Goal: Information Seeking & Learning: Learn about a topic

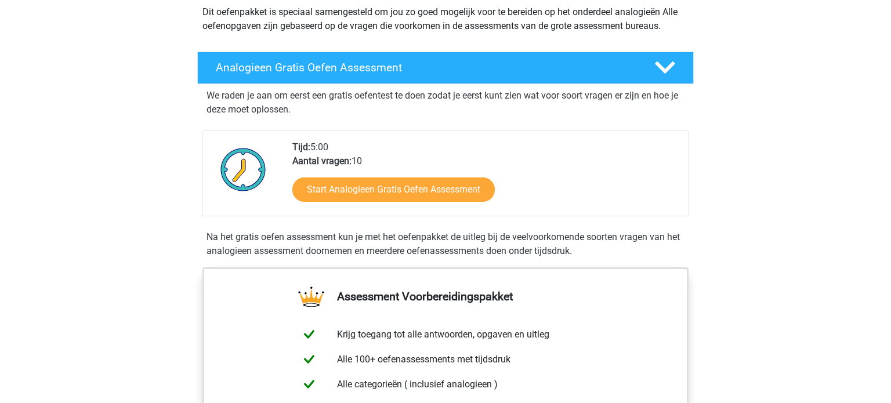
scroll to position [148, 0]
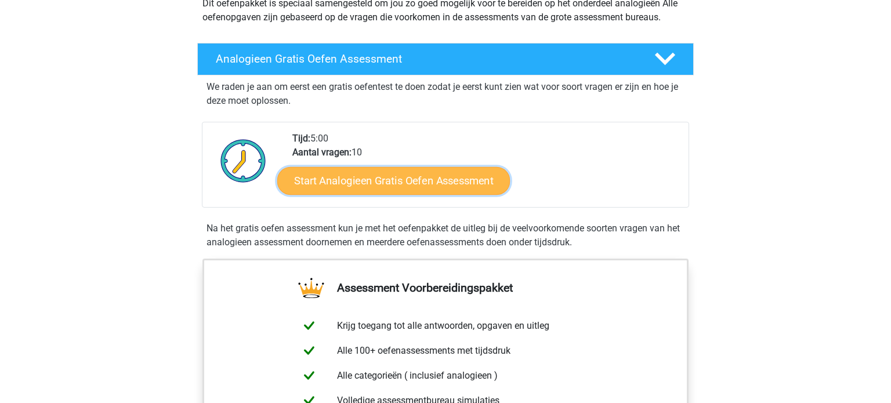
click at [418, 184] on link "Start Analogieen Gratis Oefen Assessment" at bounding box center [393, 180] width 233 height 28
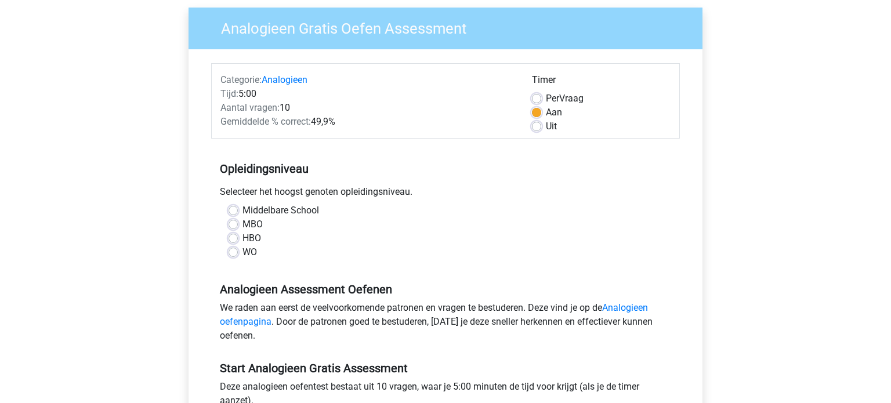
scroll to position [107, 0]
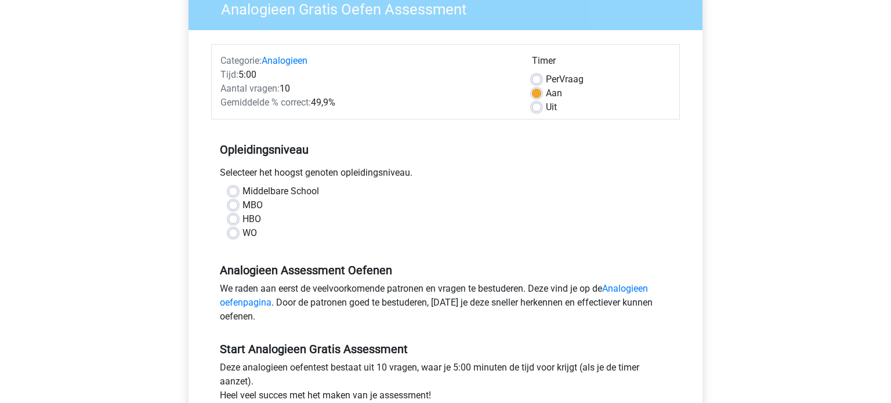
click at [242, 233] on label "WO" at bounding box center [249, 233] width 15 height 14
click at [233, 233] on input "WO" at bounding box center [233, 232] width 9 height 12
radio input "true"
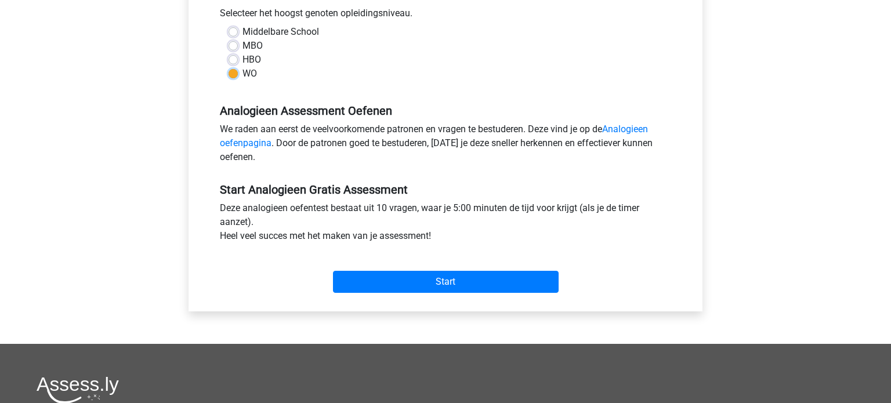
scroll to position [267, 0]
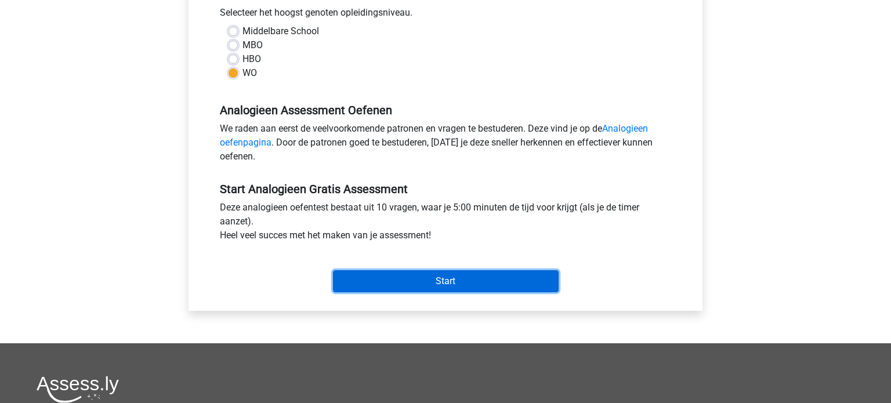
click at [433, 278] on input "Start" at bounding box center [446, 281] width 226 height 22
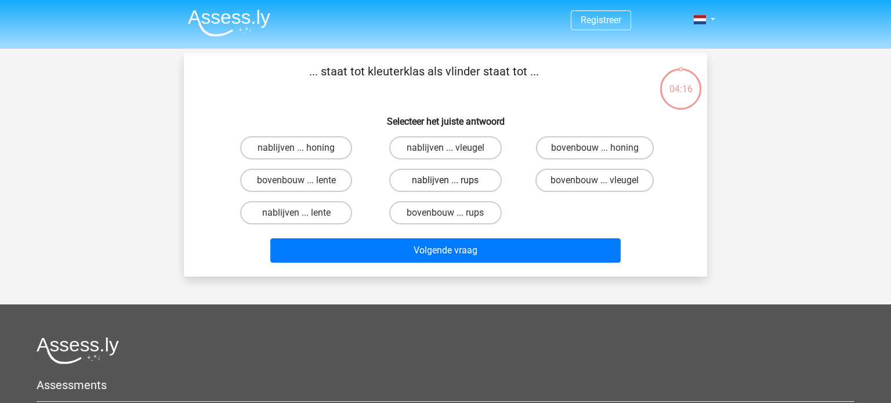
click at [463, 186] on label "nablijven ... rups" at bounding box center [445, 180] width 112 height 23
click at [453, 186] on input "nablijven ... rups" at bounding box center [449, 184] width 8 height 8
radio input "true"
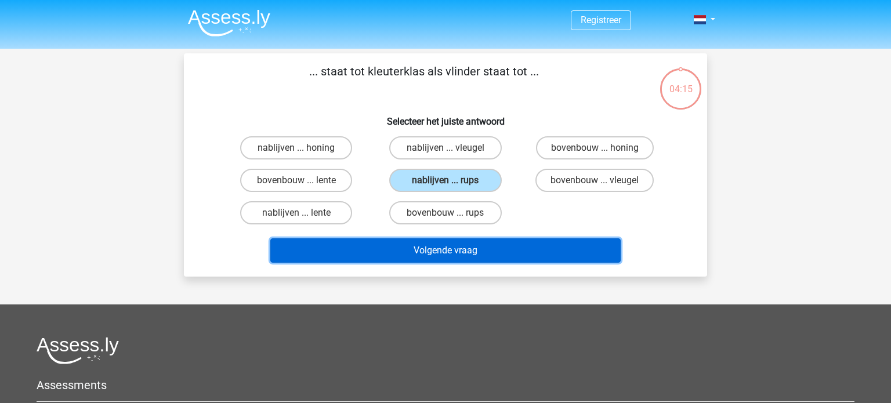
click at [463, 258] on button "Volgende vraag" at bounding box center [445, 250] width 351 height 24
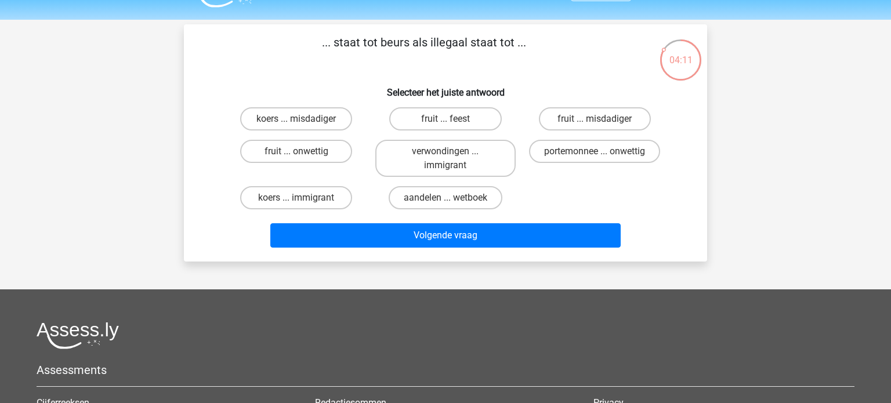
scroll to position [26, 0]
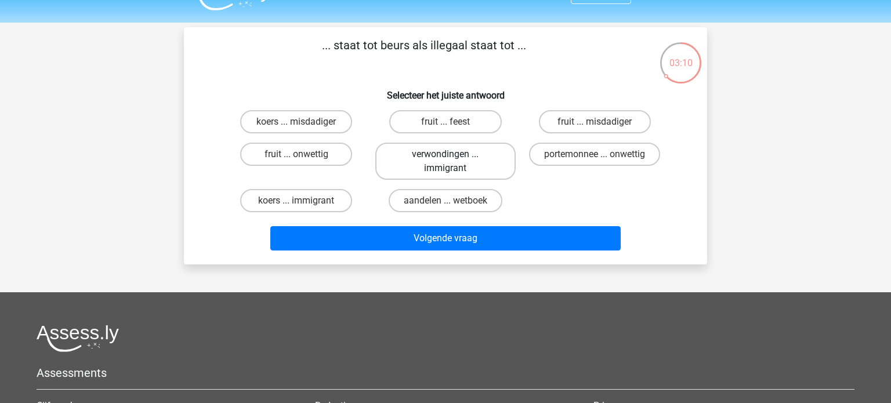
click at [466, 161] on label "verwondingen ... immigrant" at bounding box center [445, 161] width 140 height 37
click at [453, 161] on input "verwondingen ... immigrant" at bounding box center [449, 158] width 8 height 8
radio input "true"
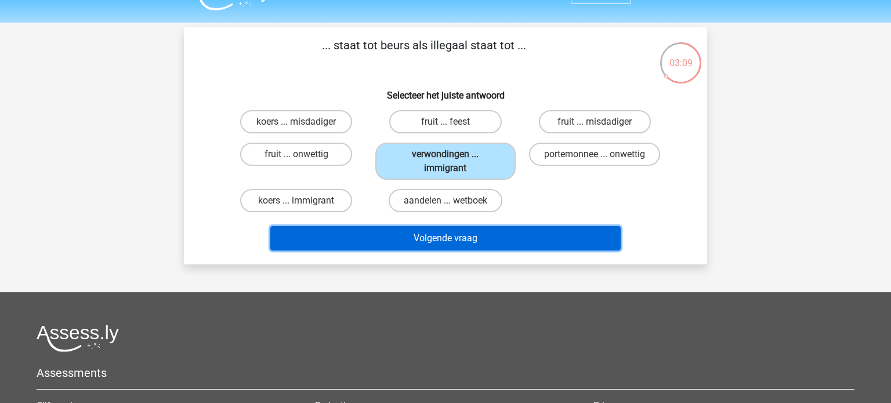
click at [450, 242] on button "Volgende vraag" at bounding box center [445, 238] width 351 height 24
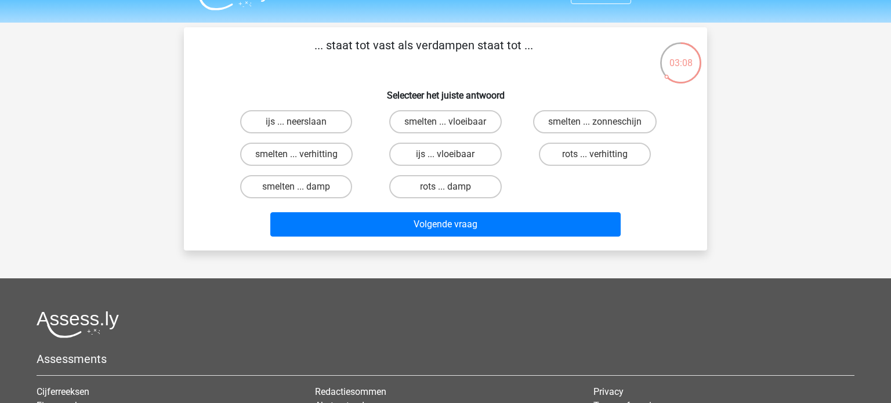
scroll to position [53, 0]
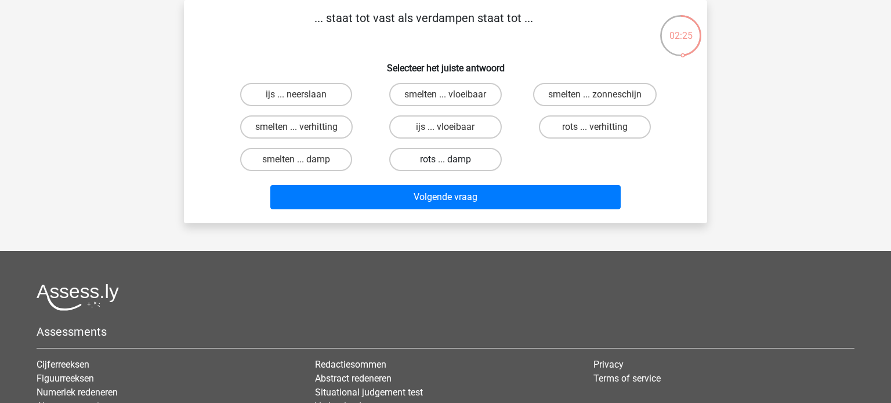
click at [422, 153] on label "rots ... damp" at bounding box center [445, 159] width 112 height 23
click at [445, 160] on input "rots ... damp" at bounding box center [449, 164] width 8 height 8
radio input "true"
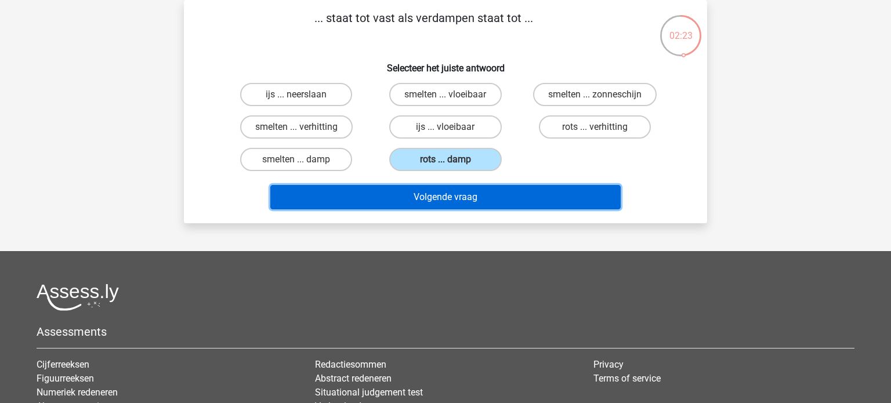
click at [415, 198] on button "Volgende vraag" at bounding box center [445, 197] width 351 height 24
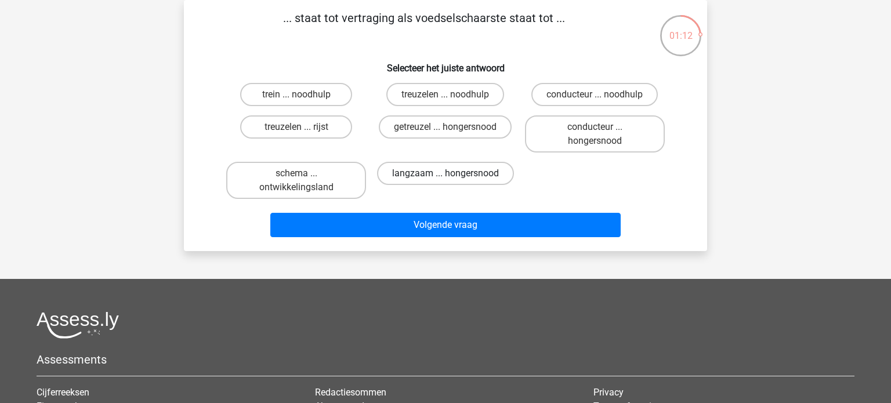
click at [411, 172] on label "langzaam ... hongersnood" at bounding box center [445, 173] width 137 height 23
click at [445, 173] on input "langzaam ... hongersnood" at bounding box center [449, 177] width 8 height 8
radio input "true"
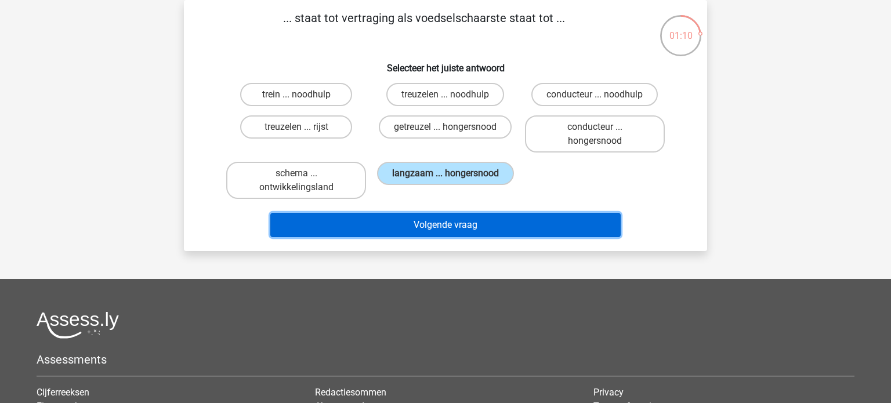
click at [423, 230] on button "Volgende vraag" at bounding box center [445, 225] width 351 height 24
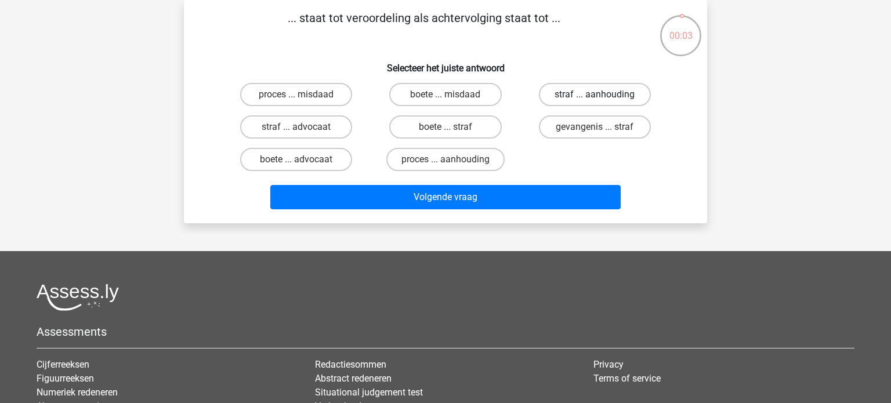
click at [564, 96] on label "straf ... aanhouding" at bounding box center [595, 94] width 112 height 23
click at [595, 96] on input "straf ... aanhouding" at bounding box center [599, 99] width 8 height 8
radio input "true"
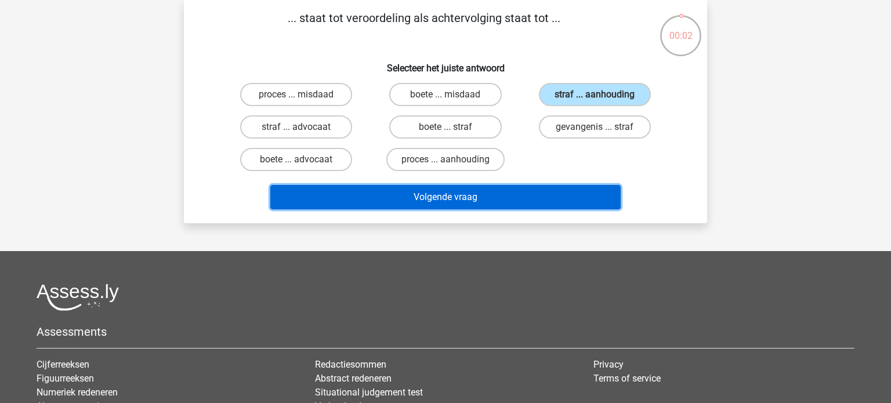
click at [470, 197] on button "Volgende vraag" at bounding box center [445, 197] width 351 height 24
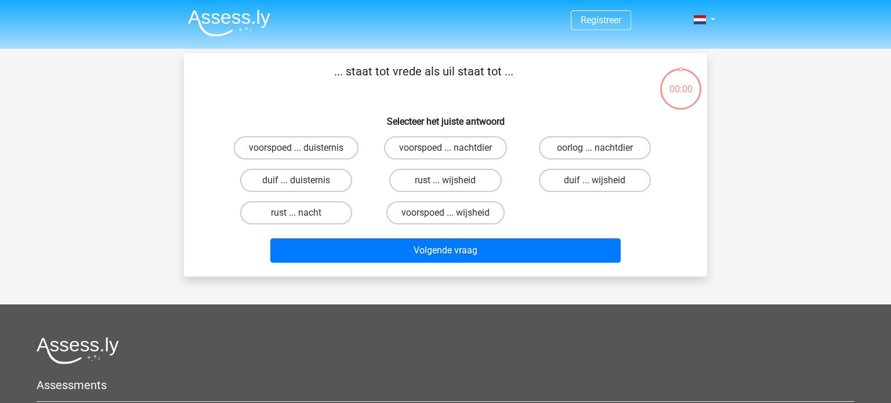
scroll to position [53, 0]
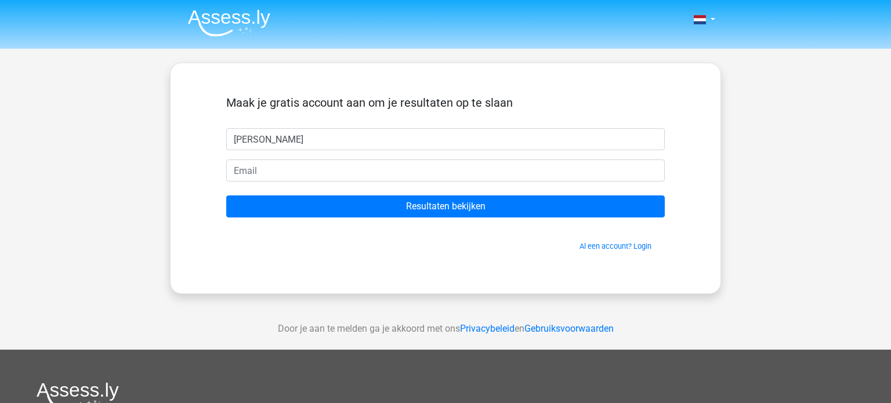
type input "[PERSON_NAME]"
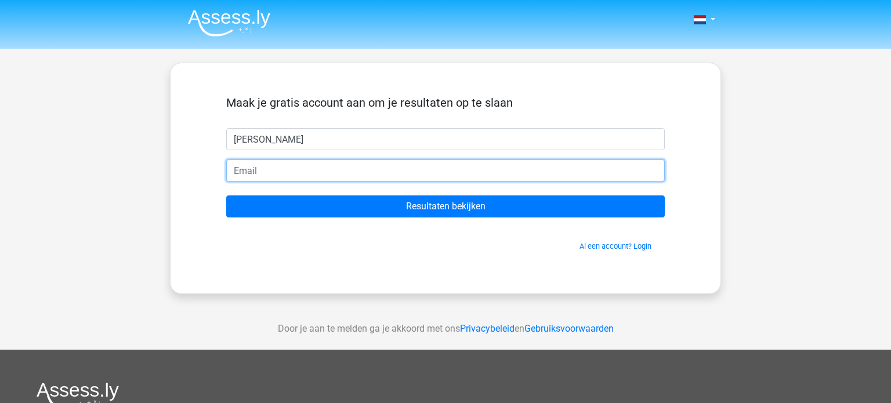
click at [236, 167] on input "email" at bounding box center [445, 171] width 438 height 22
type input "[PERSON_NAME][EMAIL_ADDRESS][DOMAIN_NAME]"
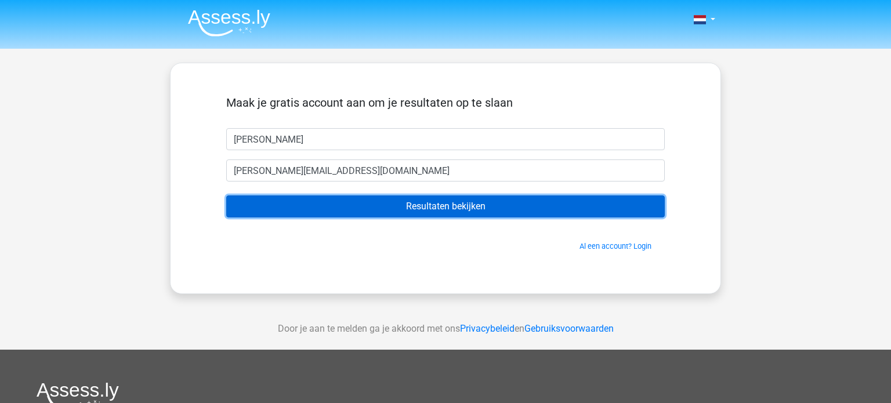
click at [461, 207] on input "Resultaten bekijken" at bounding box center [445, 206] width 438 height 22
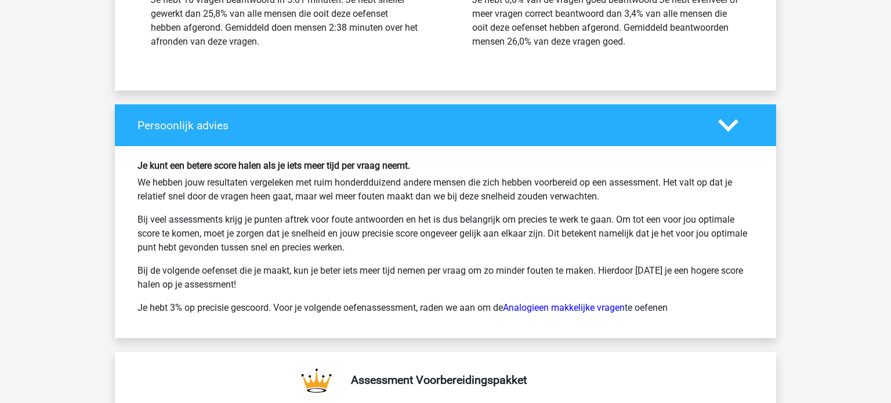
scroll to position [1646, 0]
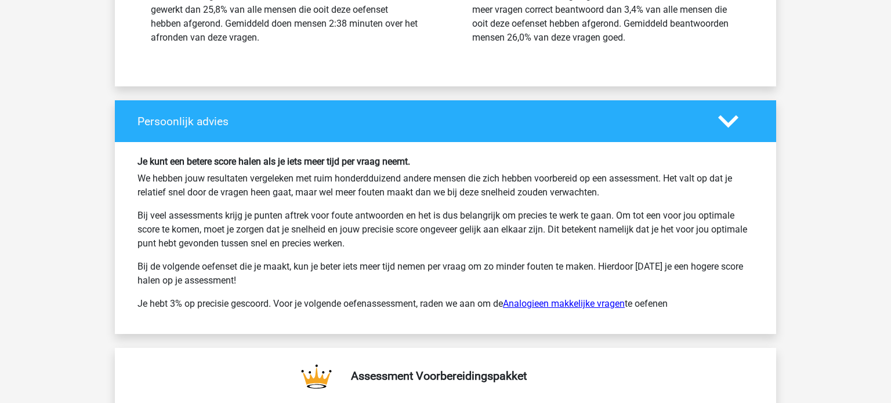
click at [596, 303] on link "Analogieen makkelijke vragen" at bounding box center [564, 303] width 122 height 11
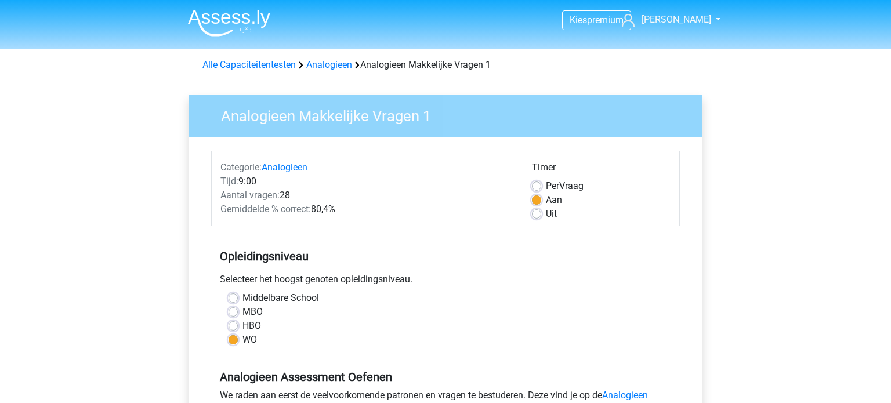
click at [242, 325] on label "HBO" at bounding box center [251, 326] width 19 height 14
click at [233, 325] on input "HBO" at bounding box center [233, 325] width 9 height 12
radio input "true"
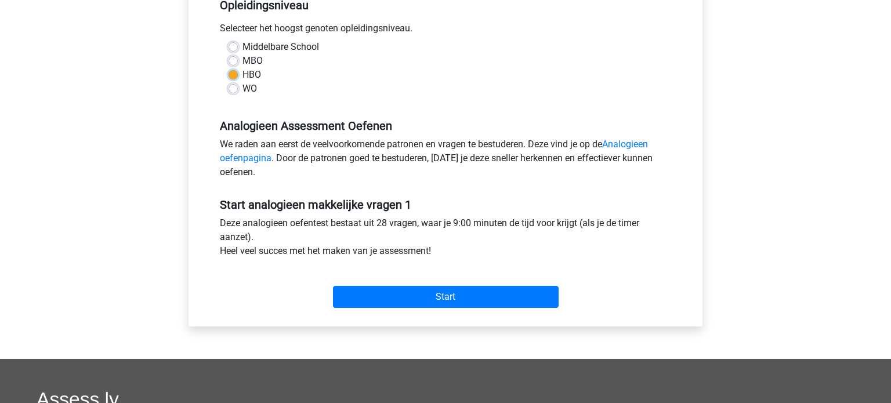
scroll to position [262, 0]
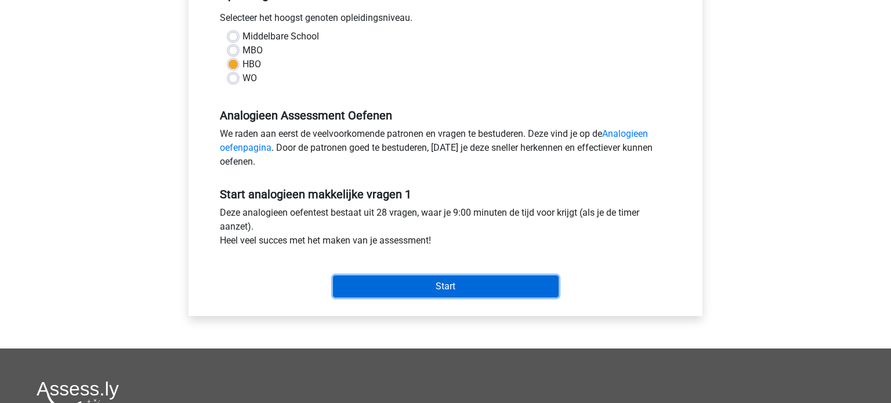
click at [414, 292] on input "Start" at bounding box center [446, 287] width 226 height 22
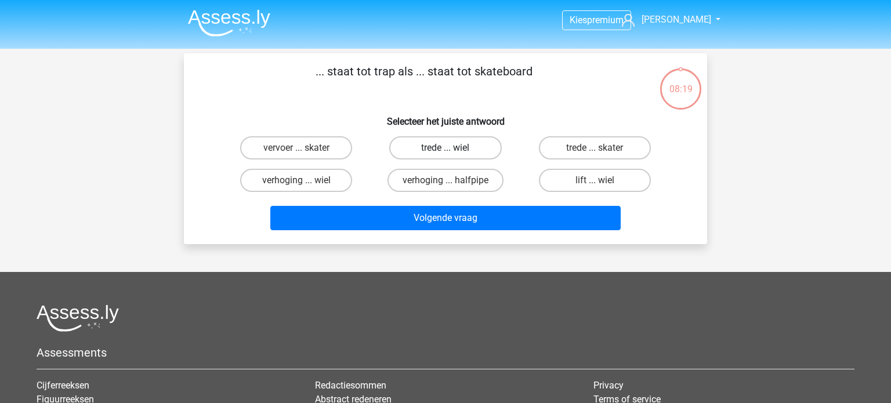
click at [455, 150] on label "trede ... wiel" at bounding box center [445, 147] width 112 height 23
click at [453, 150] on input "trede ... wiel" at bounding box center [449, 152] width 8 height 8
radio input "true"
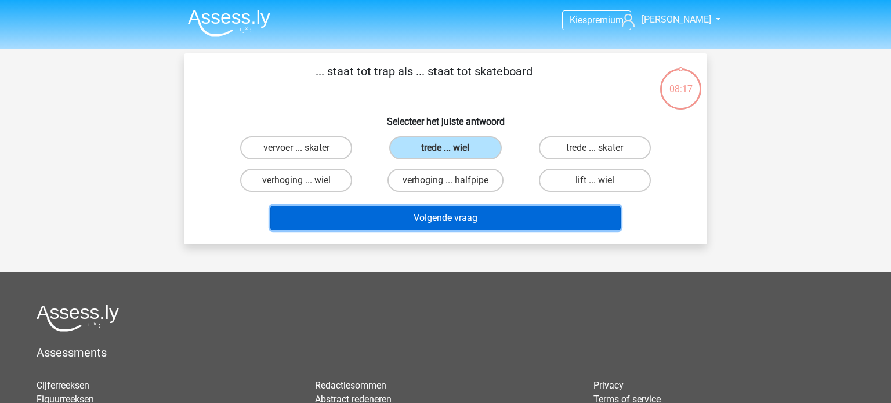
click at [447, 216] on button "Volgende vraag" at bounding box center [445, 218] width 351 height 24
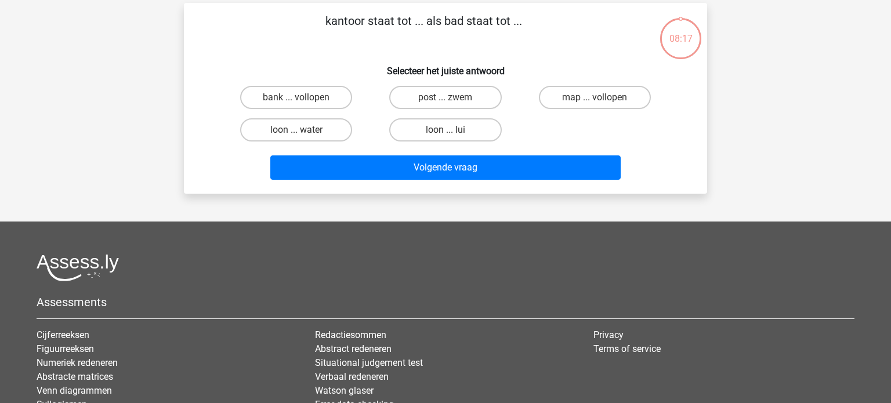
scroll to position [53, 0]
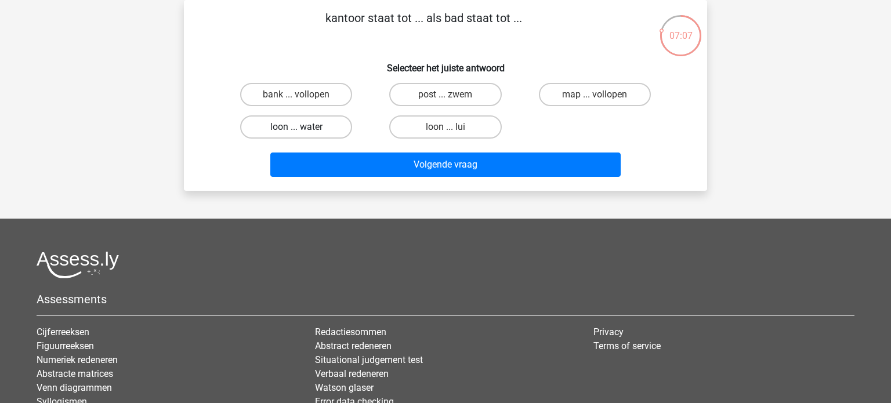
click at [325, 125] on label "loon ... water" at bounding box center [296, 126] width 112 height 23
click at [304, 127] on input "loon ... water" at bounding box center [300, 131] width 8 height 8
radio input "true"
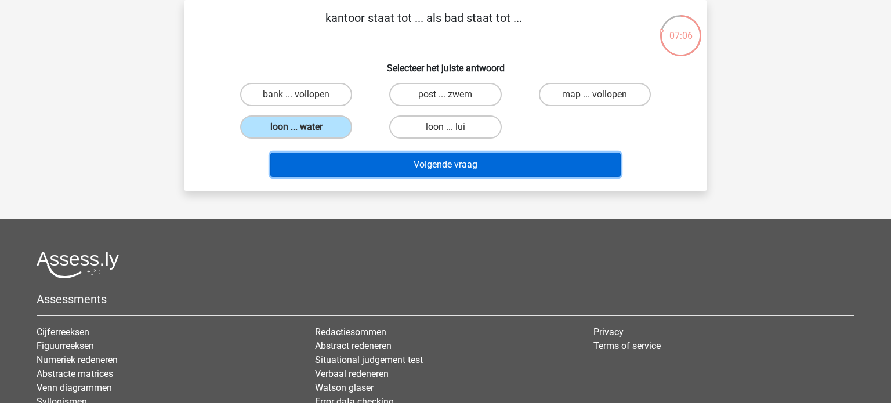
click at [457, 166] on button "Volgende vraag" at bounding box center [445, 165] width 351 height 24
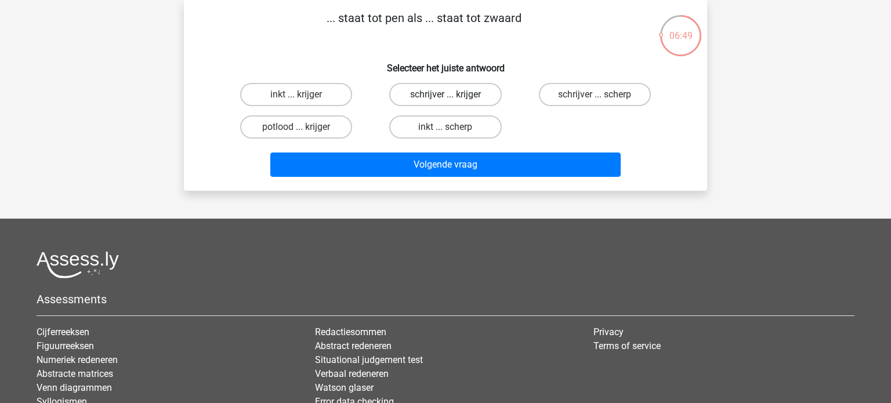
click at [433, 96] on label "schrijver ... krijger" at bounding box center [445, 94] width 112 height 23
click at [445, 96] on input "schrijver ... krijger" at bounding box center [449, 99] width 8 height 8
radio input "true"
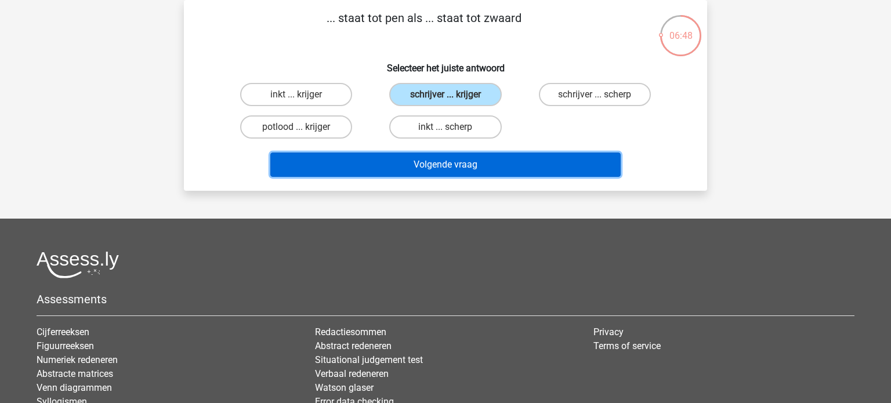
click at [437, 168] on button "Volgende vraag" at bounding box center [445, 165] width 351 height 24
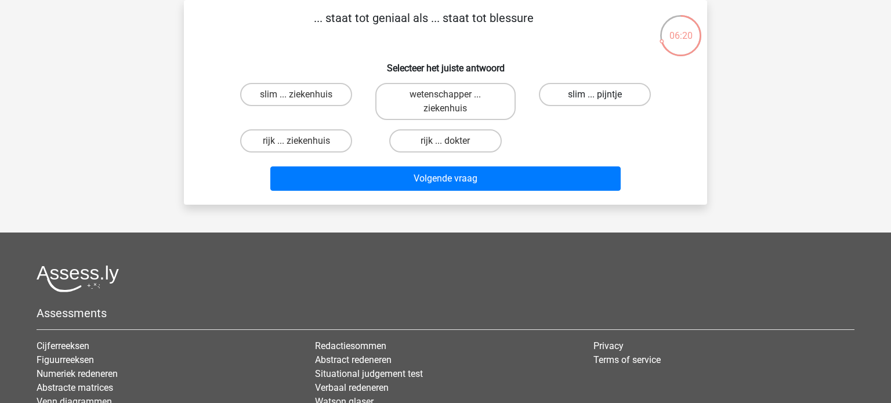
click at [625, 95] on label "slim ... pijntje" at bounding box center [595, 94] width 112 height 23
click at [602, 95] on input "slim ... pijntje" at bounding box center [599, 99] width 8 height 8
radio input "true"
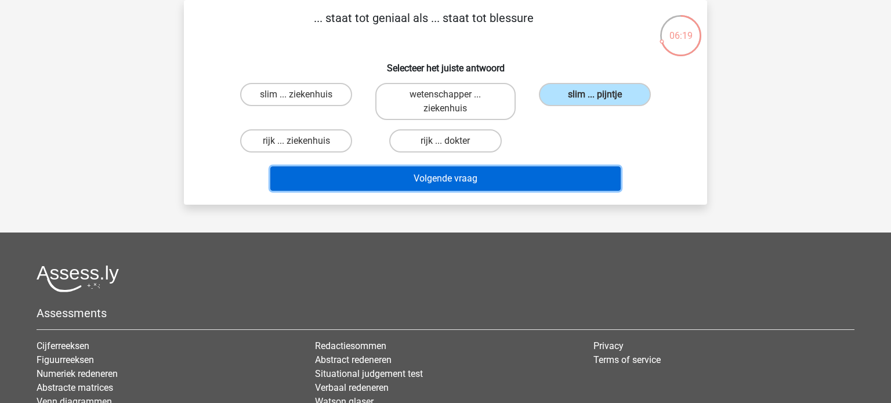
click at [508, 179] on button "Volgende vraag" at bounding box center [445, 178] width 351 height 24
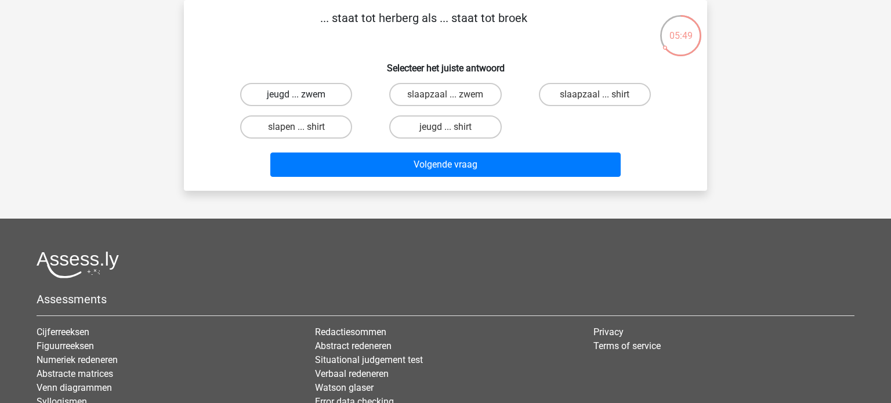
click at [307, 95] on label "jeugd ... zwem" at bounding box center [296, 94] width 112 height 23
click at [304, 95] on input "jeugd ... zwem" at bounding box center [300, 99] width 8 height 8
radio input "true"
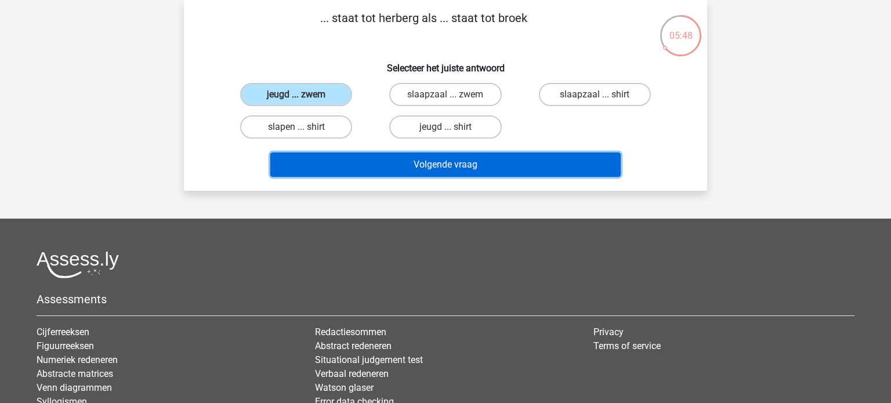
click at [441, 166] on button "Volgende vraag" at bounding box center [445, 165] width 351 height 24
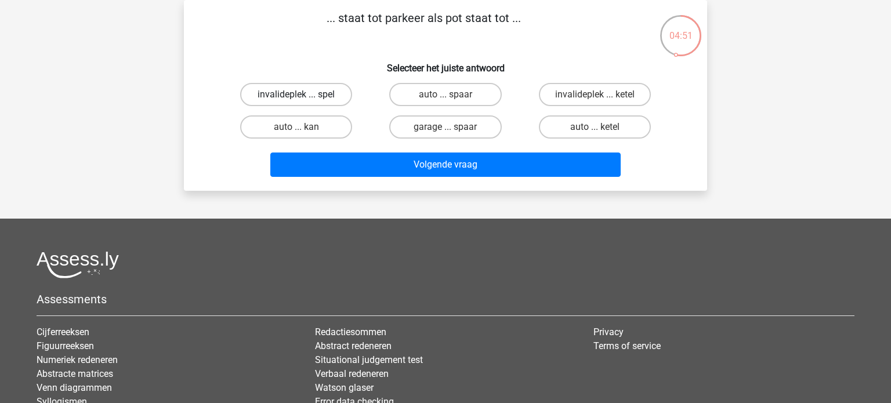
click at [316, 94] on label "invalideplek ... spel" at bounding box center [296, 94] width 112 height 23
click at [304, 95] on input "invalideplek ... spel" at bounding box center [300, 99] width 8 height 8
radio input "true"
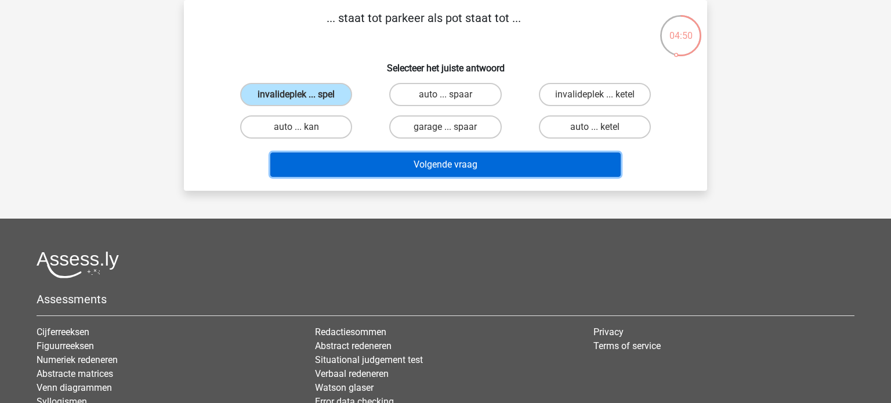
click at [449, 166] on button "Volgende vraag" at bounding box center [445, 165] width 351 height 24
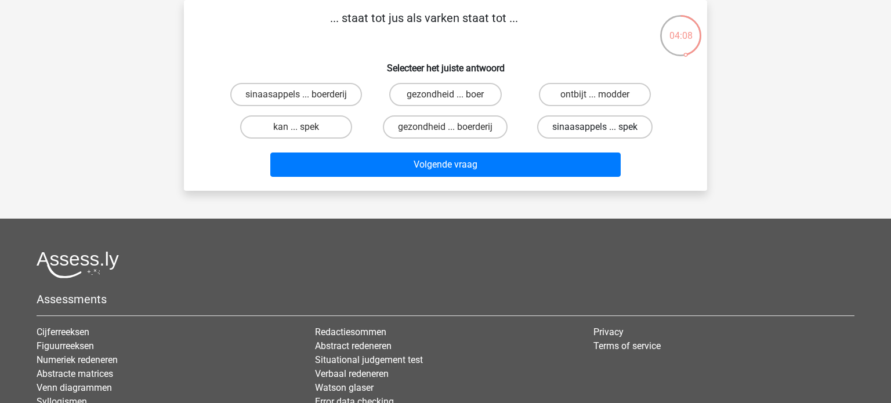
click at [586, 127] on label "sinaasappels ... spek" at bounding box center [594, 126] width 115 height 23
click at [595, 127] on input "sinaasappels ... spek" at bounding box center [599, 131] width 8 height 8
radio input "true"
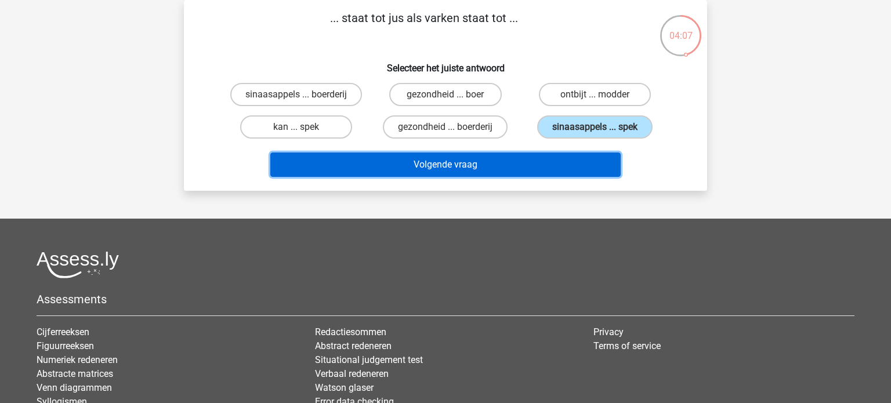
click at [444, 164] on button "Volgende vraag" at bounding box center [445, 165] width 351 height 24
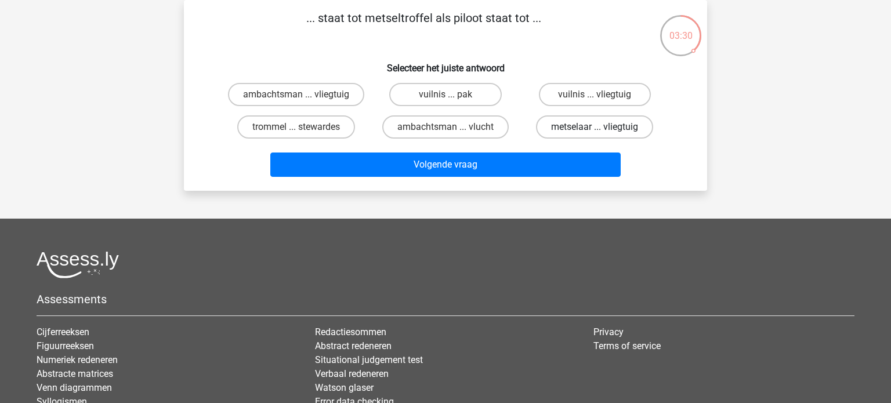
click at [570, 124] on label "metselaar ... vliegtuig" at bounding box center [594, 126] width 117 height 23
click at [595, 127] on input "metselaar ... vliegtuig" at bounding box center [599, 131] width 8 height 8
radio input "true"
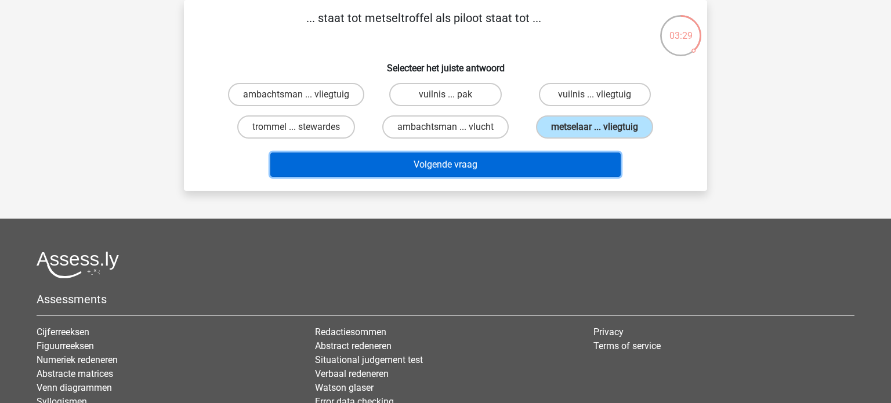
click at [454, 165] on button "Volgende vraag" at bounding box center [445, 165] width 351 height 24
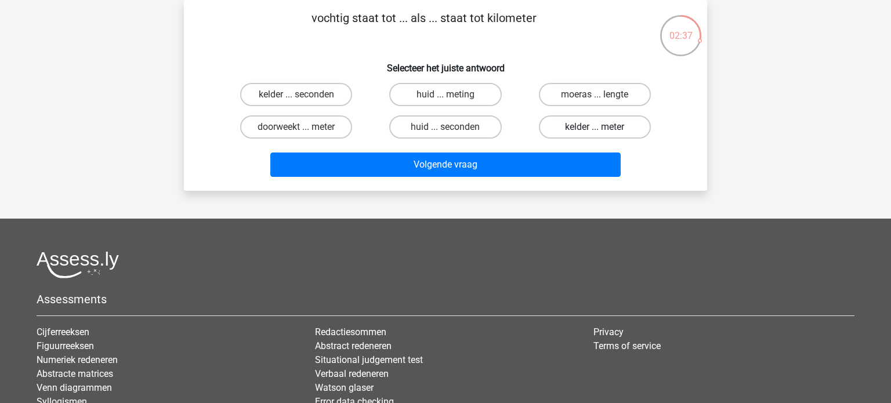
click at [567, 124] on label "kelder ... meter" at bounding box center [595, 126] width 112 height 23
click at [595, 127] on input "kelder ... meter" at bounding box center [599, 131] width 8 height 8
radio input "true"
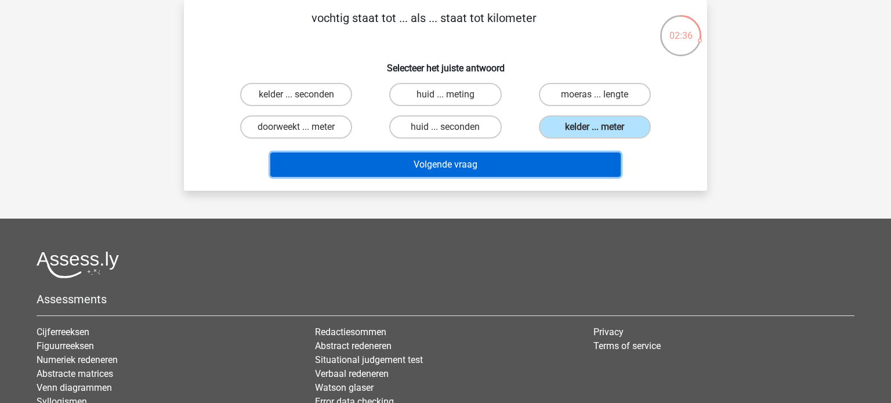
click at [473, 165] on button "Volgende vraag" at bounding box center [445, 165] width 351 height 24
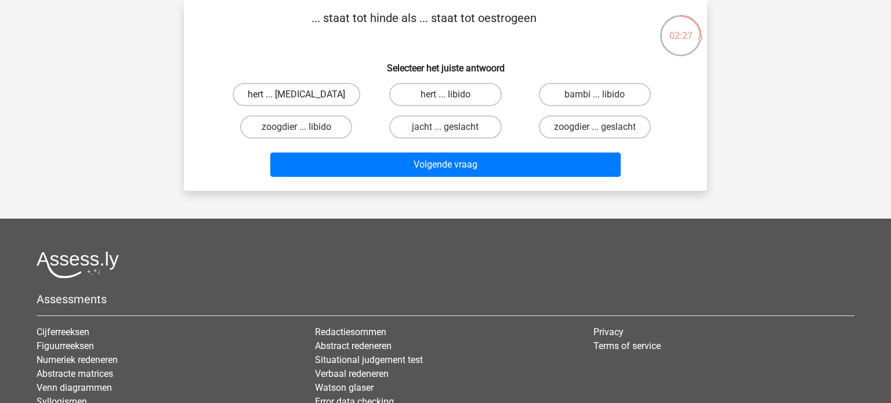
click at [328, 94] on label "hert ... testosteron" at bounding box center [297, 94] width 128 height 23
click at [304, 95] on input "hert ... testosteron" at bounding box center [300, 99] width 8 height 8
radio input "true"
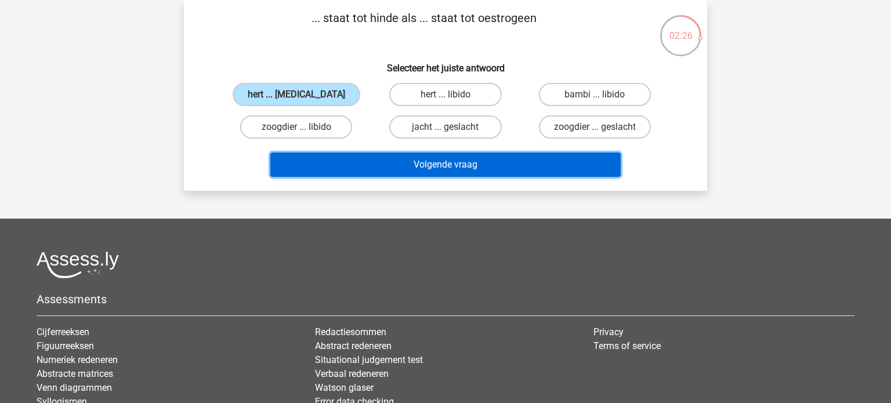
click at [461, 165] on button "Volgende vraag" at bounding box center [445, 165] width 351 height 24
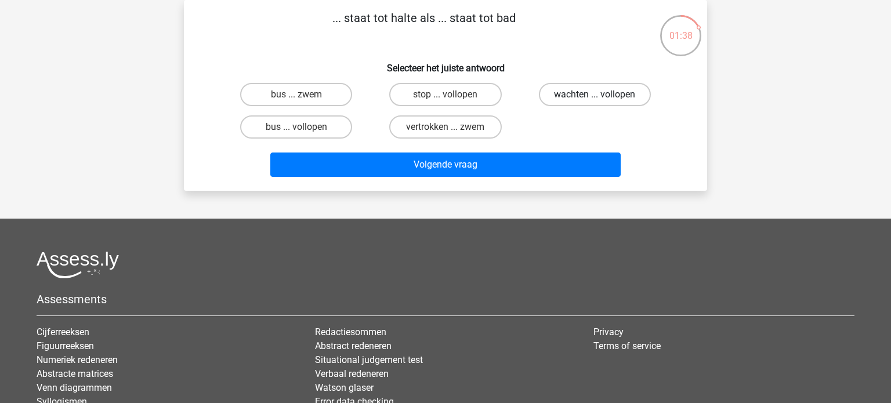
click at [560, 99] on label "wachten ... vollopen" at bounding box center [595, 94] width 112 height 23
click at [595, 99] on input "wachten ... vollopen" at bounding box center [599, 99] width 8 height 8
radio input "true"
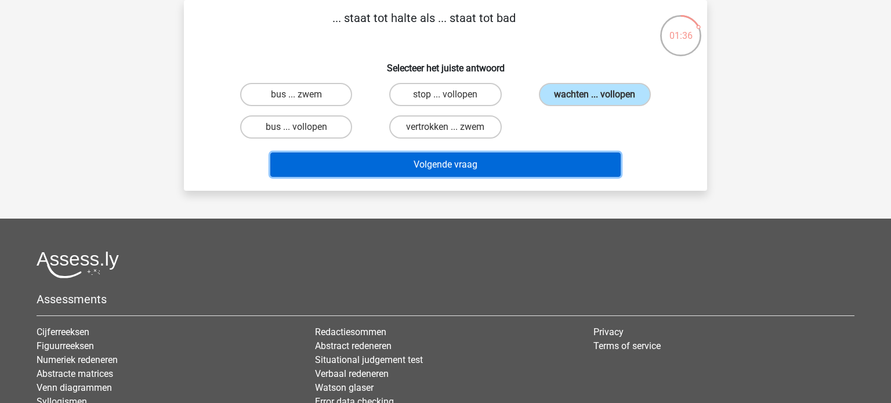
click at [447, 163] on button "Volgende vraag" at bounding box center [445, 165] width 351 height 24
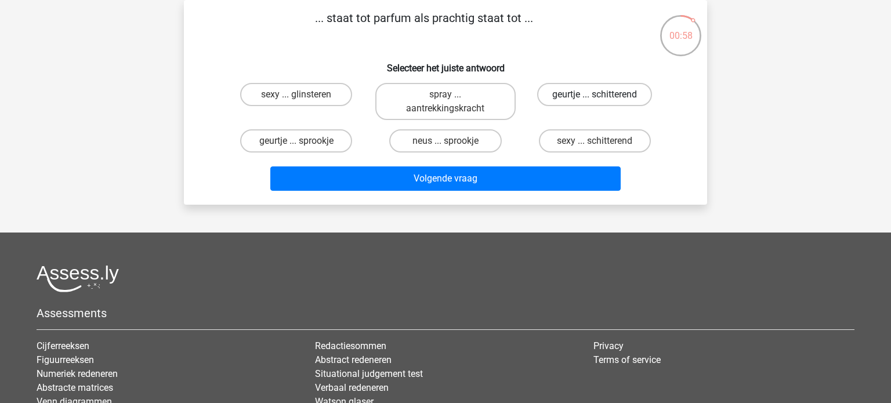
click at [571, 96] on label "geurtje ... schitterend" at bounding box center [594, 94] width 115 height 23
click at [595, 96] on input "geurtje ... schitterend" at bounding box center [599, 99] width 8 height 8
radio input "true"
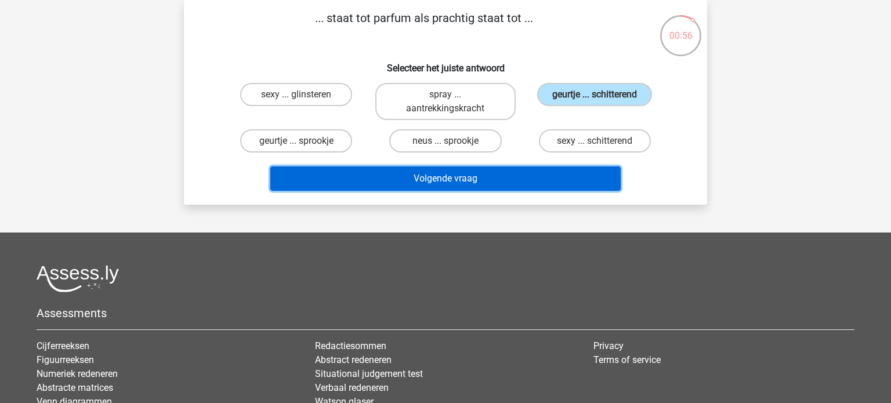
click at [449, 175] on button "Volgende vraag" at bounding box center [445, 178] width 351 height 24
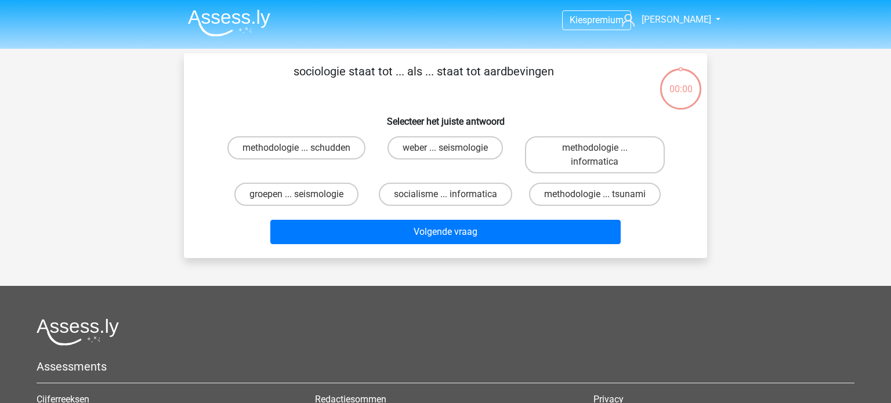
scroll to position [53, 0]
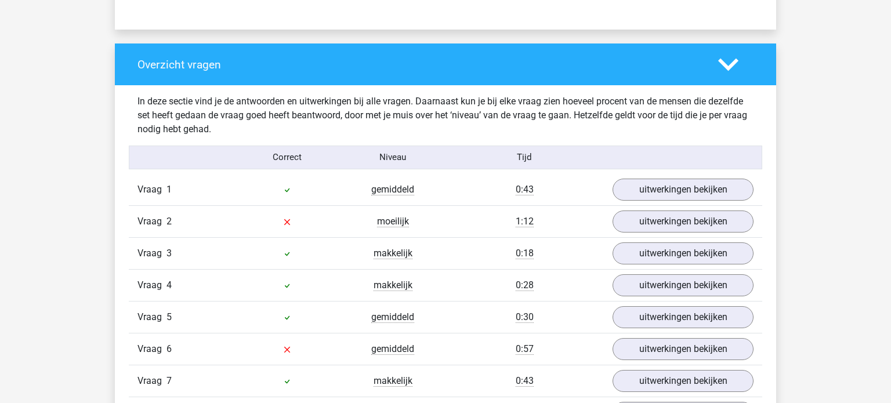
scroll to position [828, 0]
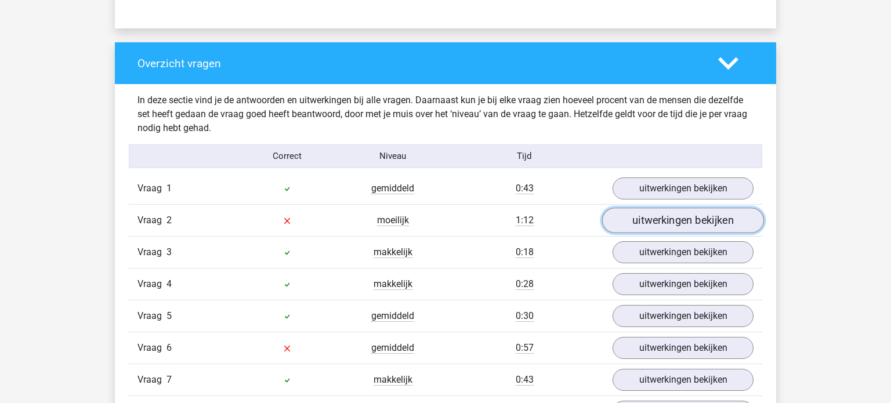
click at [665, 219] on link "uitwerkingen bekijken" at bounding box center [683, 221] width 162 height 26
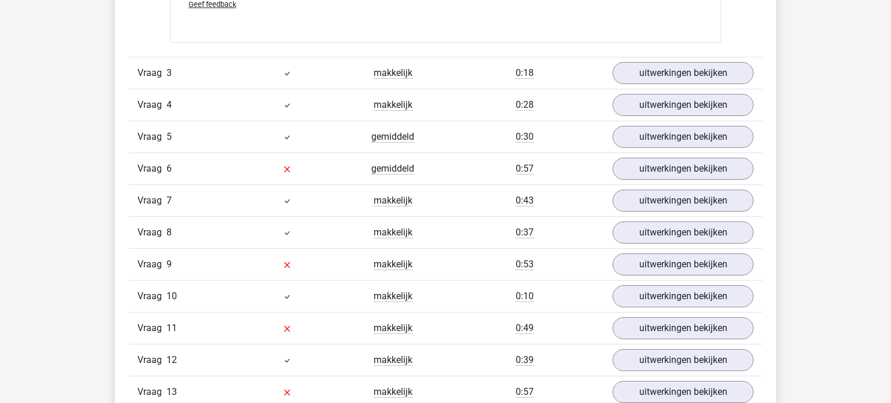
scroll to position [1591, 0]
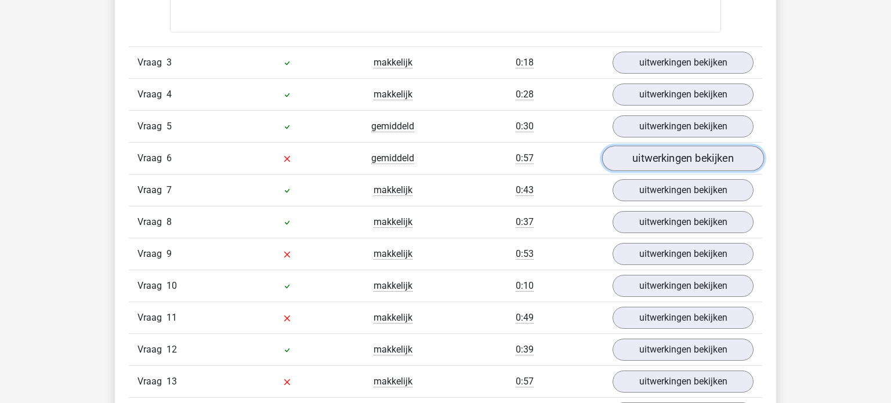
click at [653, 160] on link "uitwerkingen bekijken" at bounding box center [683, 159] width 162 height 26
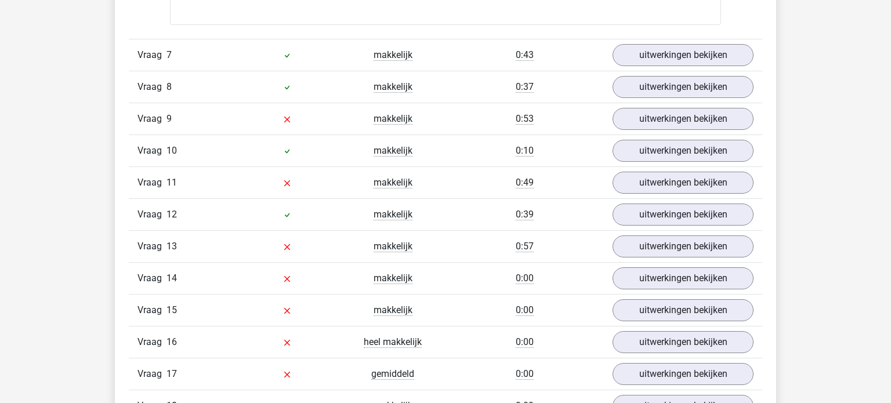
scroll to position [2313, 0]
click at [652, 116] on link "uitwerkingen bekijken" at bounding box center [683, 119] width 162 height 26
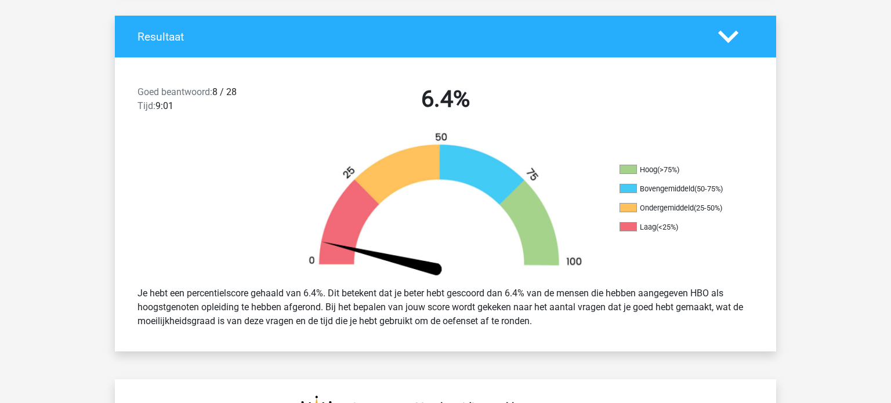
scroll to position [0, 0]
